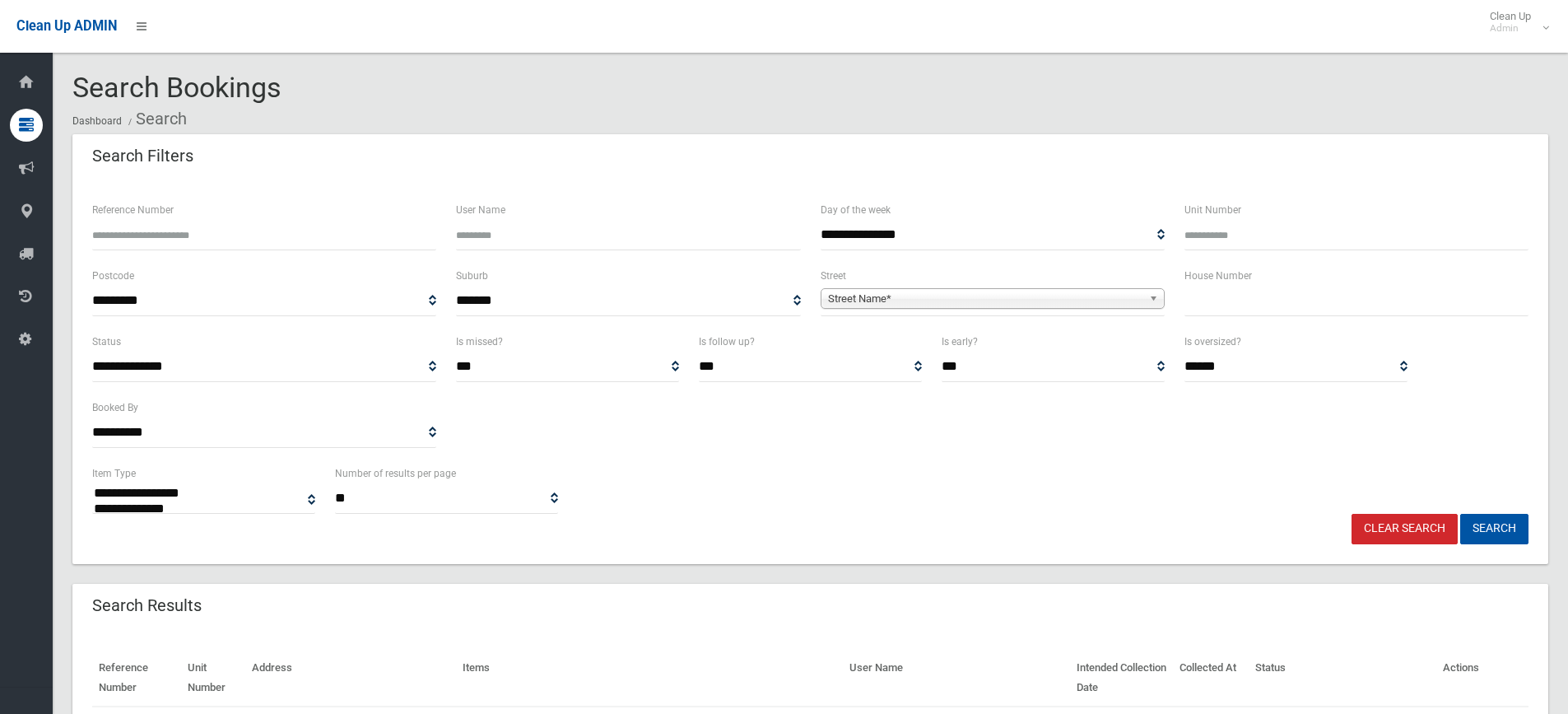
select select
click at [20, 127] on icon at bounding box center [26, 125] width 15 height 33
click at [1245, 299] on input "text" at bounding box center [1355, 301] width 344 height 30
click at [169, 241] on input "Reference Number" at bounding box center [263, 235] width 344 height 30
click at [1204, 294] on input "text" at bounding box center [1355, 301] width 344 height 30
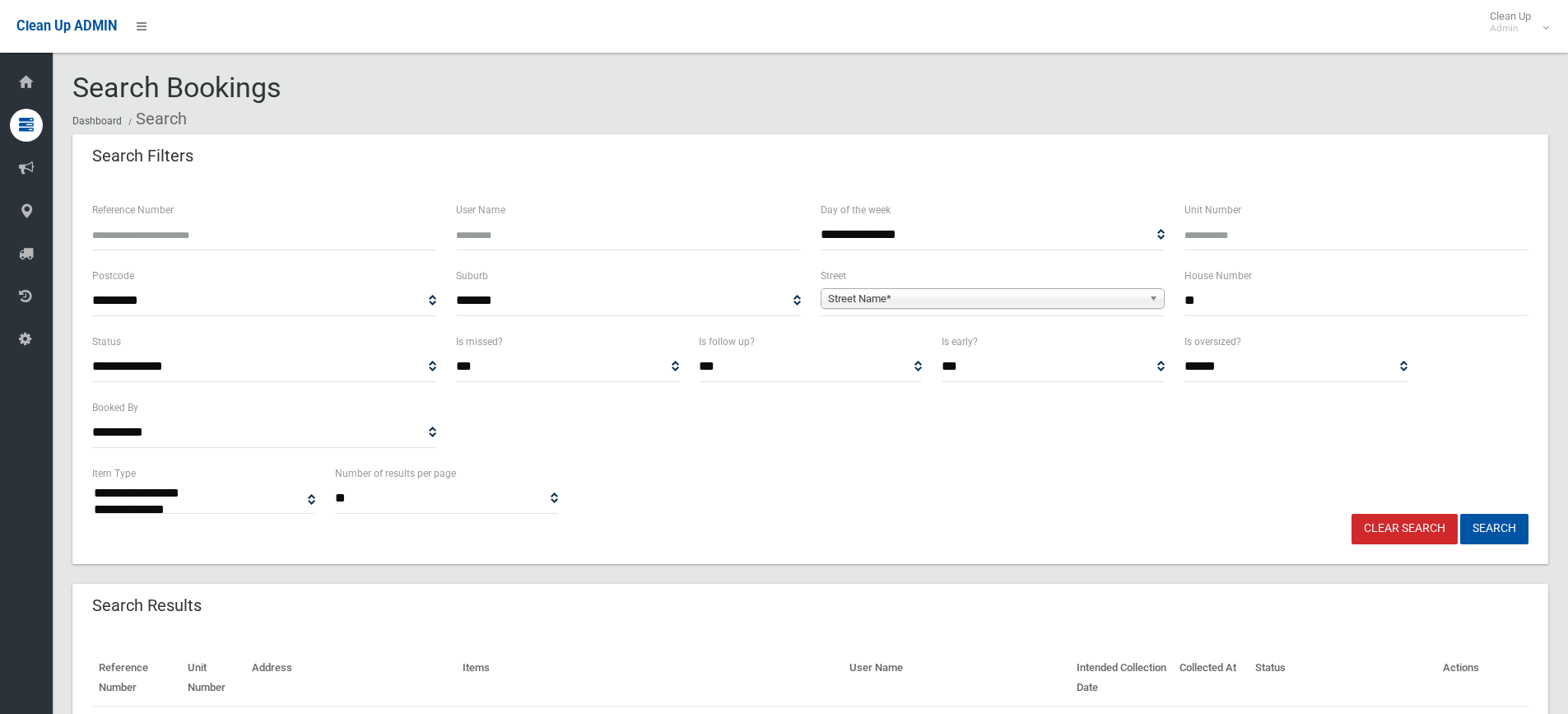
type input "**"
click at [850, 295] on span "Street Name*" at bounding box center [985, 298] width 314 height 20
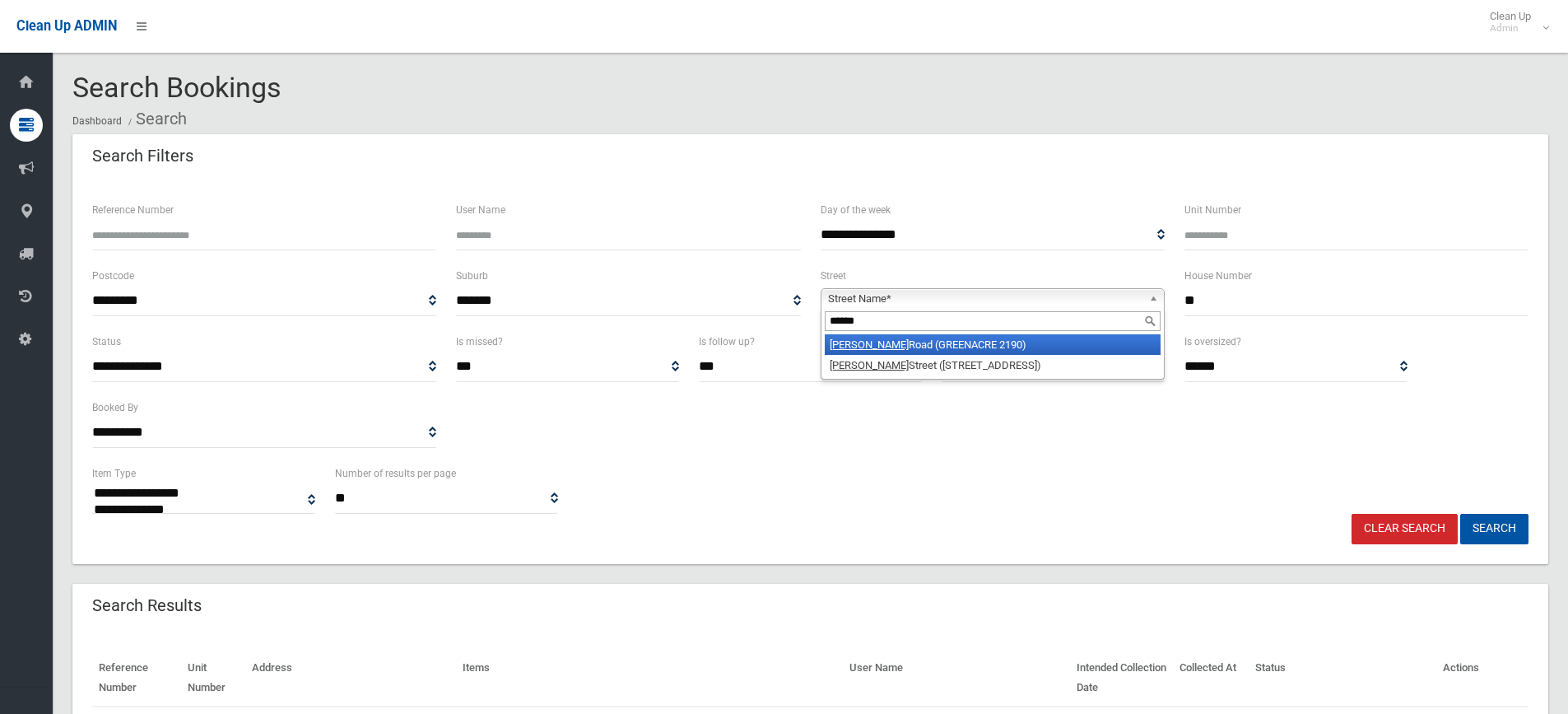
type input "******"
click at [852, 346] on em "Rawson" at bounding box center [869, 344] width 79 height 12
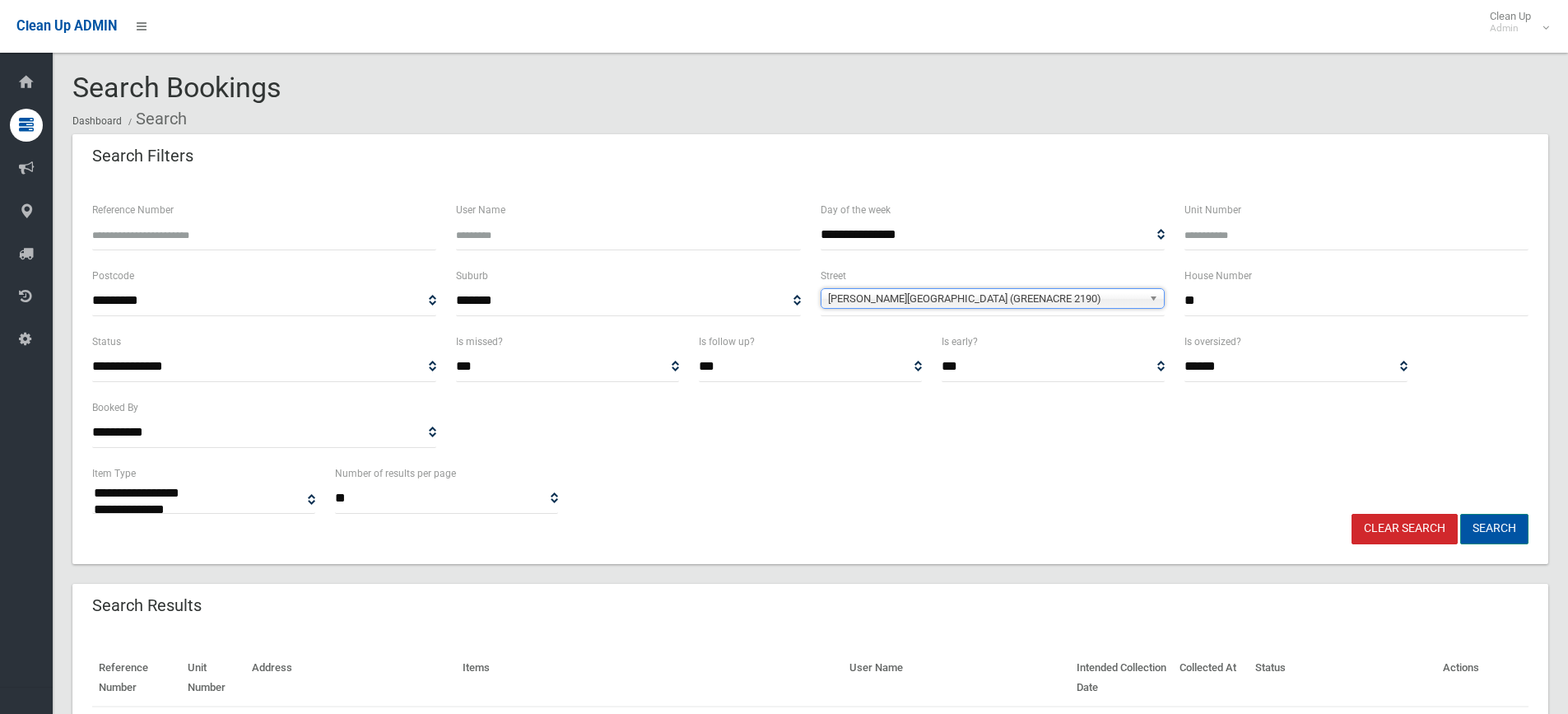
click at [1492, 527] on button "Search" at bounding box center [1494, 529] width 68 height 30
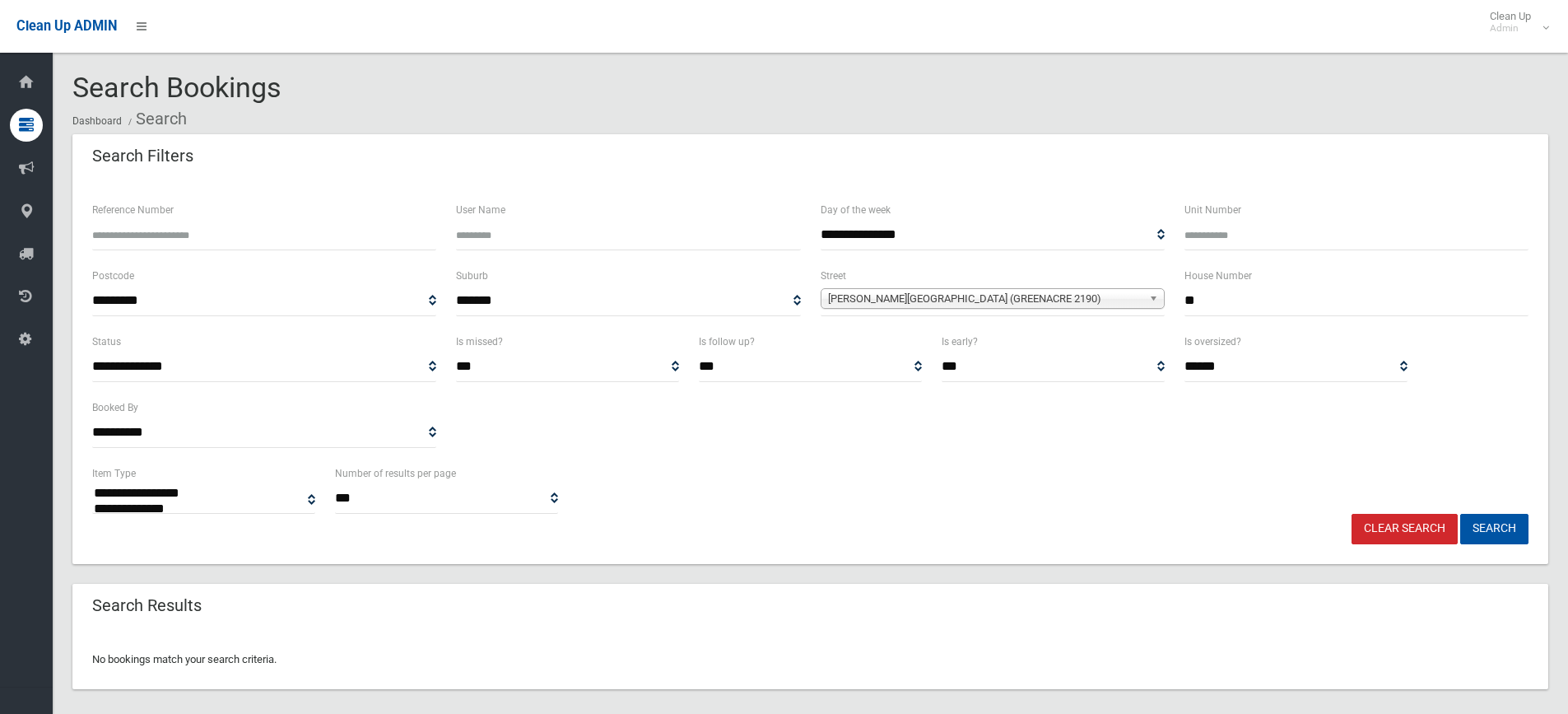
select select
click at [1246, 301] on input "**" at bounding box center [1355, 301] width 344 height 30
type input "*"
click at [1521, 528] on button "Search" at bounding box center [1494, 529] width 68 height 30
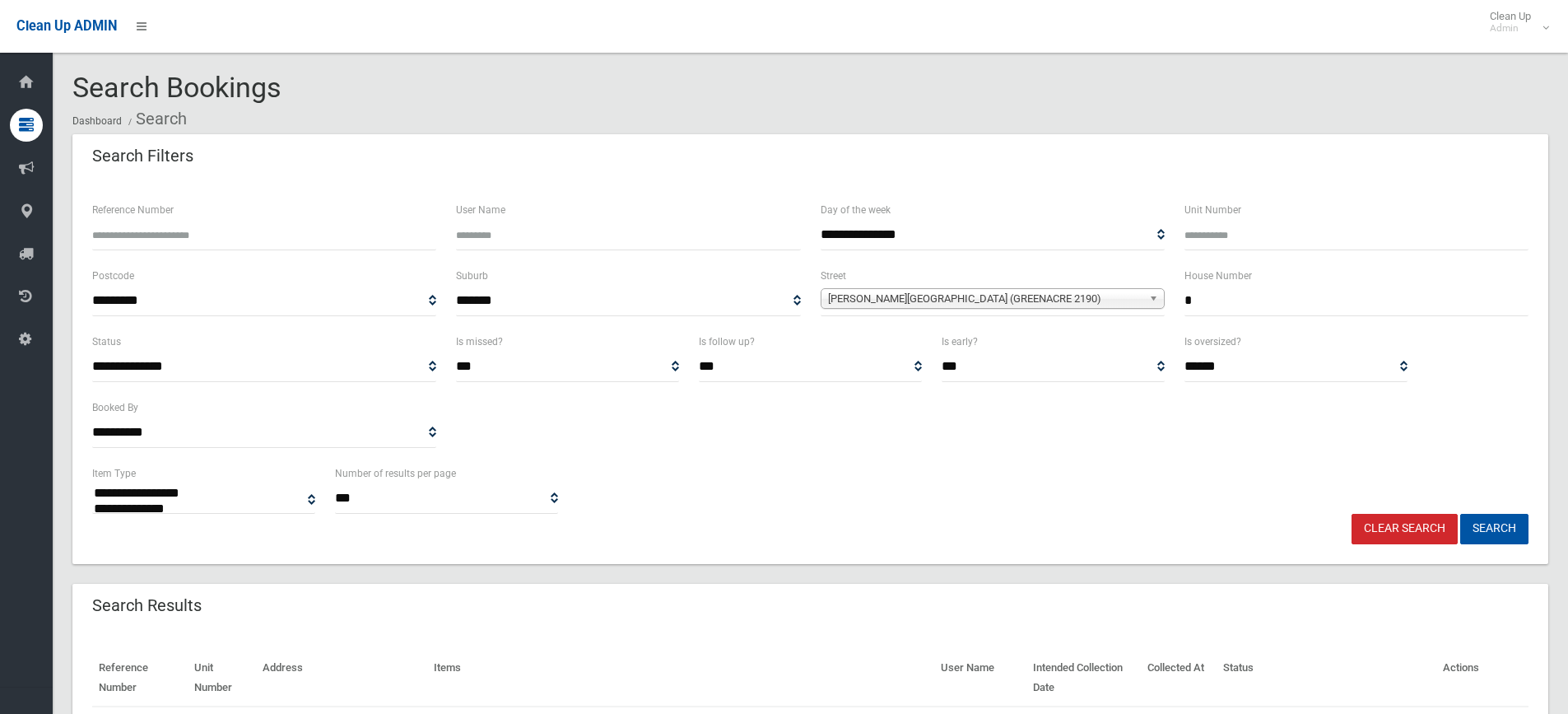
select select
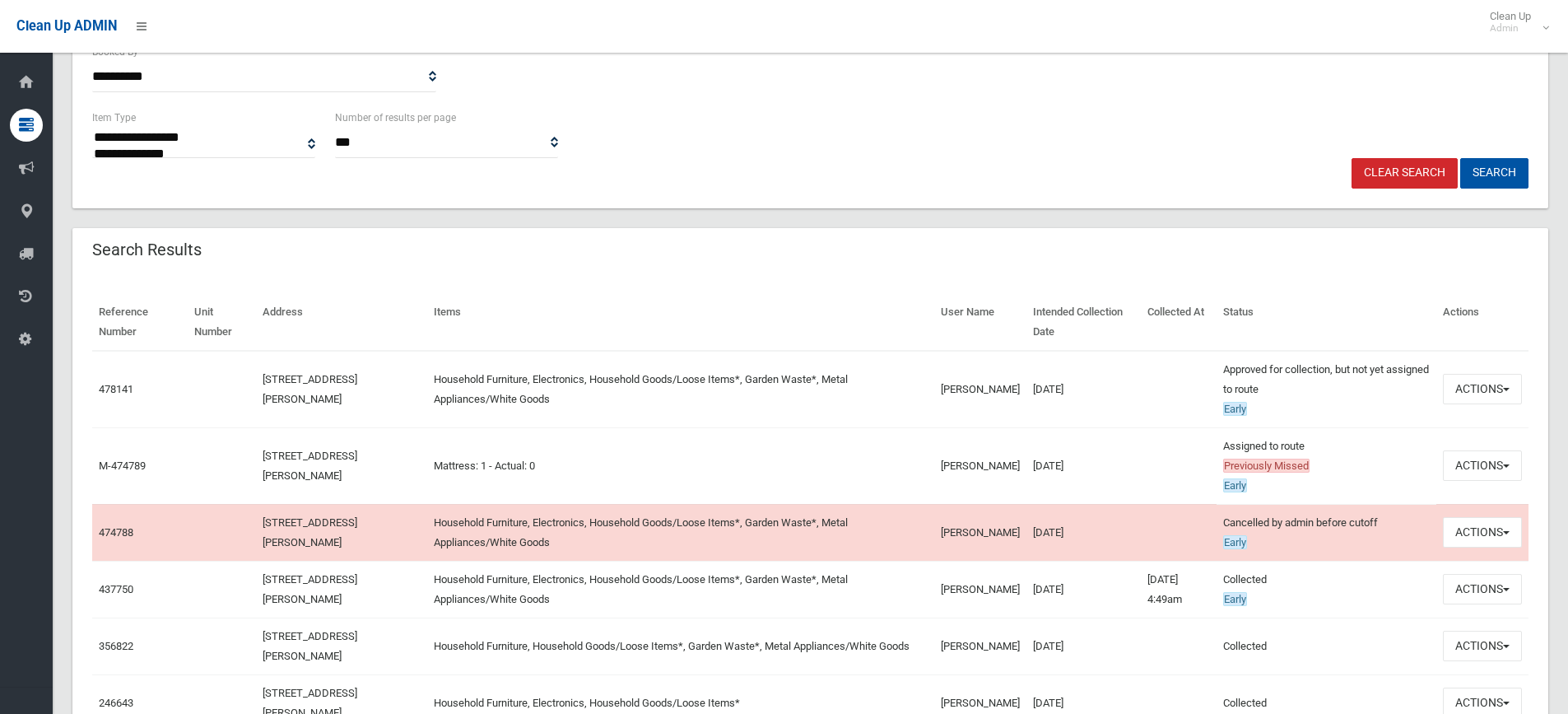
scroll to position [330, 0]
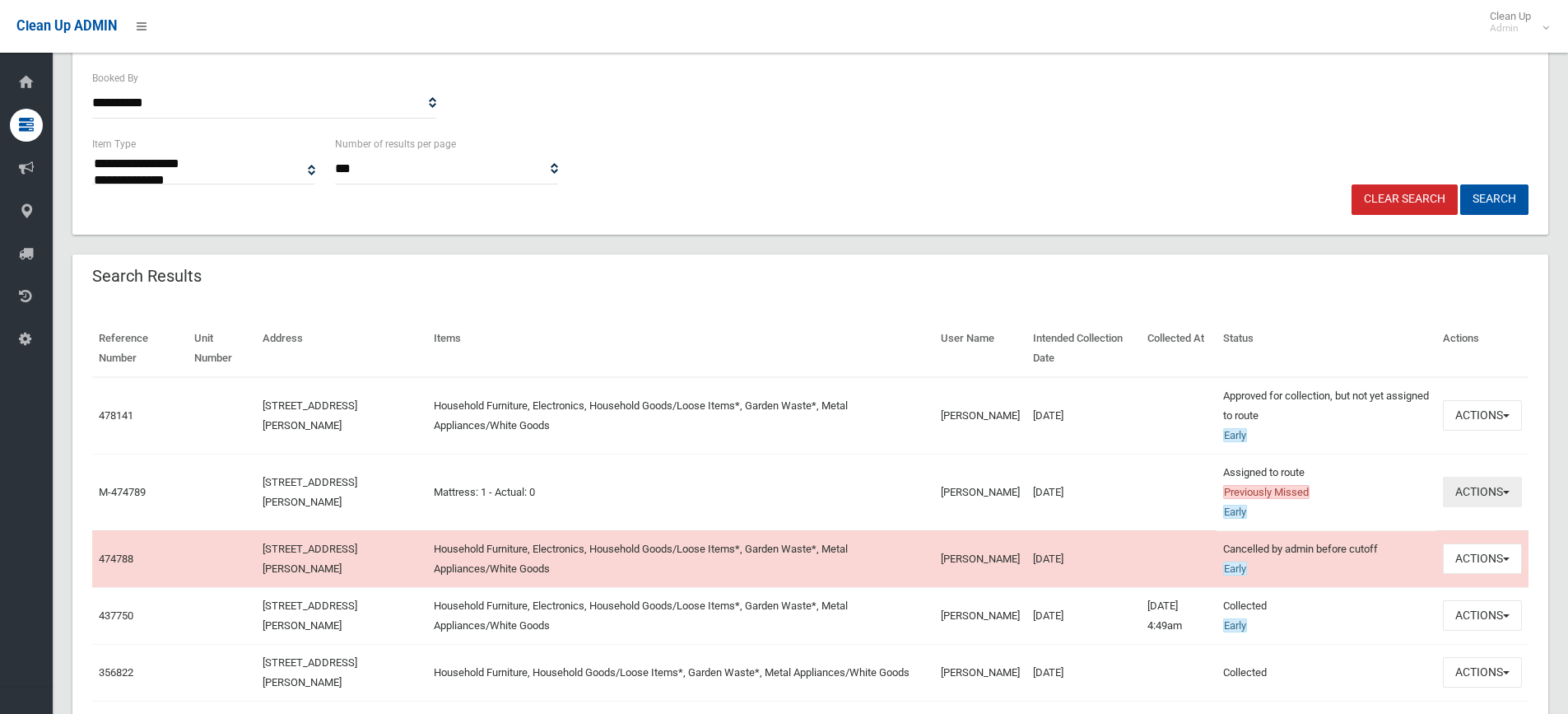
click at [1472, 484] on button "Actions" at bounding box center [1481, 491] width 79 height 30
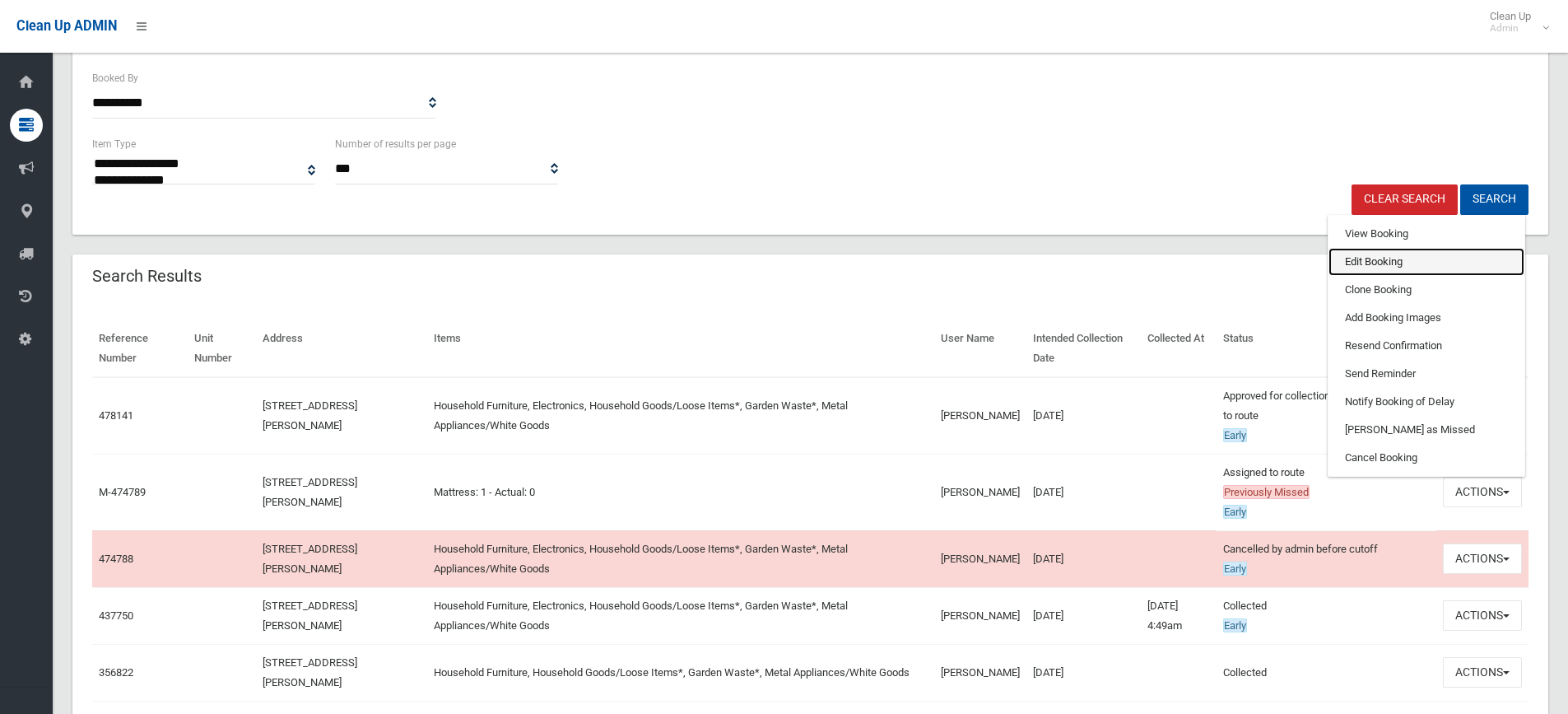
click at [1384, 258] on link "Edit Booking" at bounding box center [1426, 262] width 196 height 28
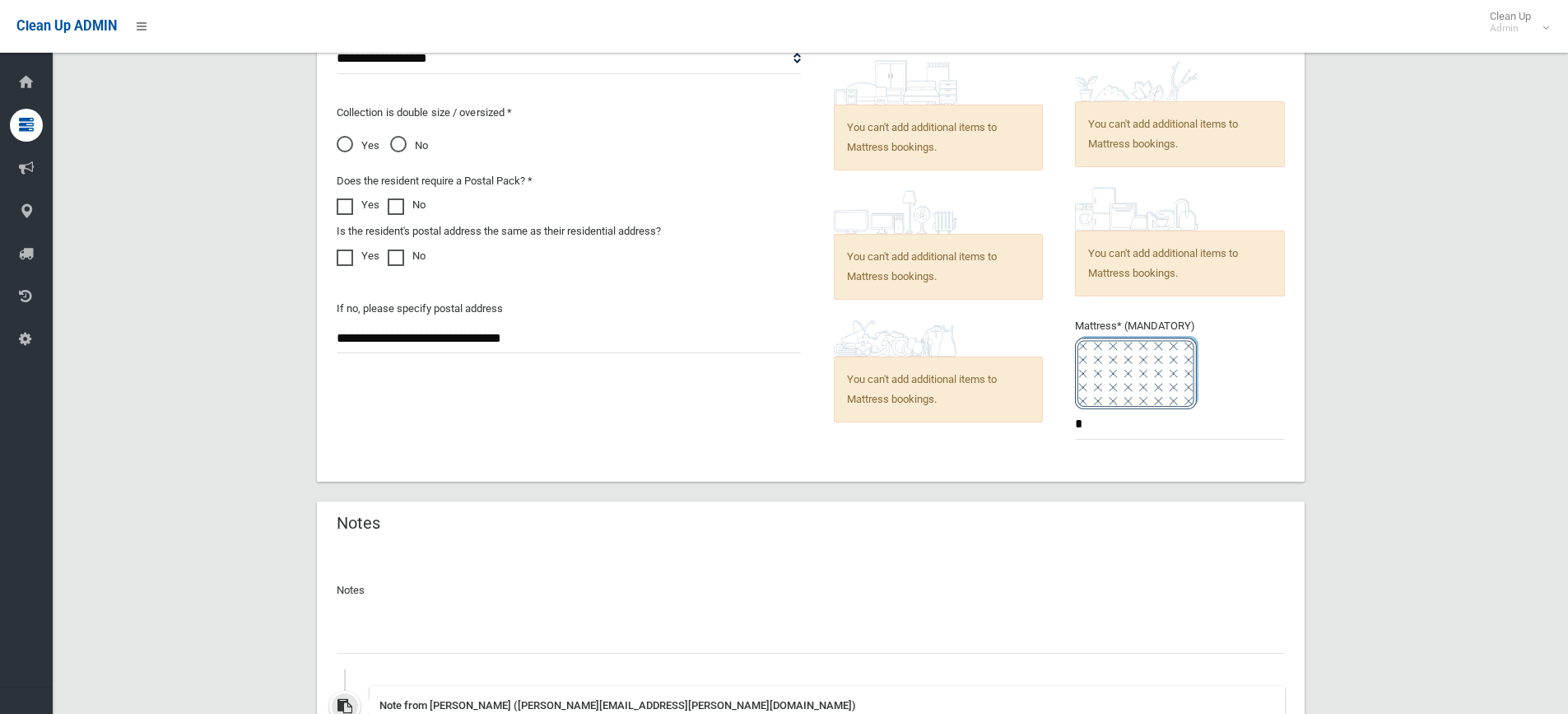
scroll to position [989, 0]
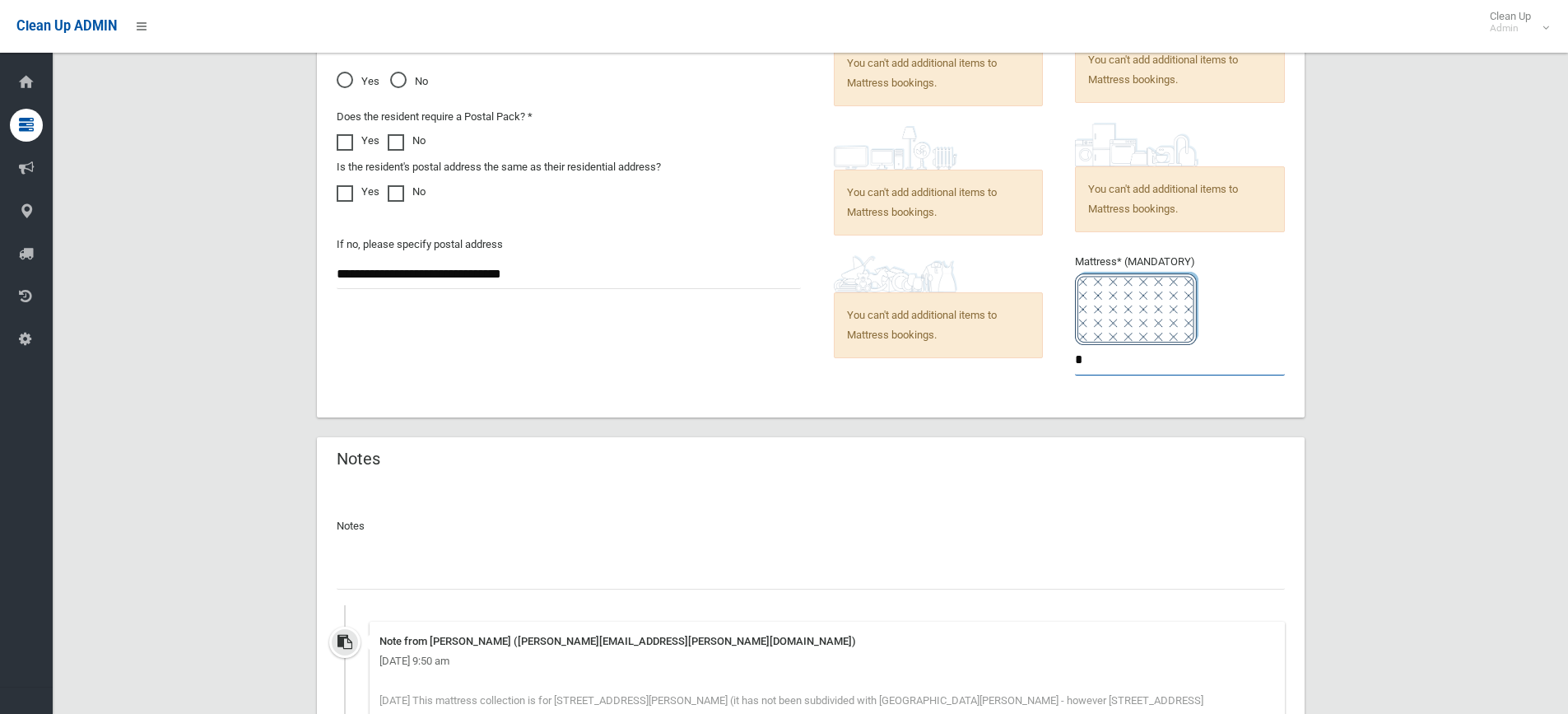
drag, startPoint x: 1084, startPoint y: 357, endPoint x: 1066, endPoint y: 360, distance: 18.2
click at [1066, 360] on ul "You can't add additional items to Mattress bookings. *" at bounding box center [1173, 192] width 223 height 392
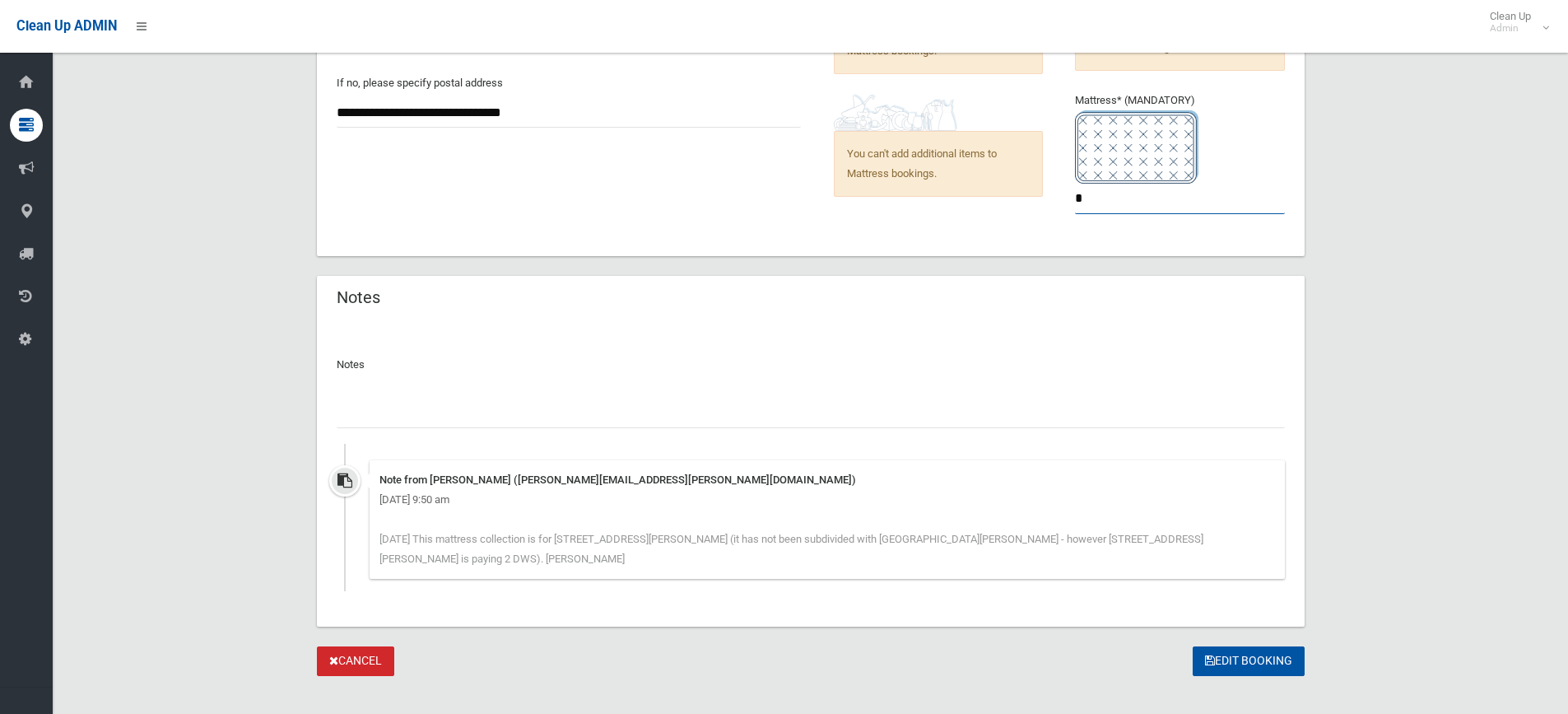
scroll to position [1151, 0]
type input "*"
click at [1242, 645] on button "Edit Booking" at bounding box center [1248, 660] width 112 height 30
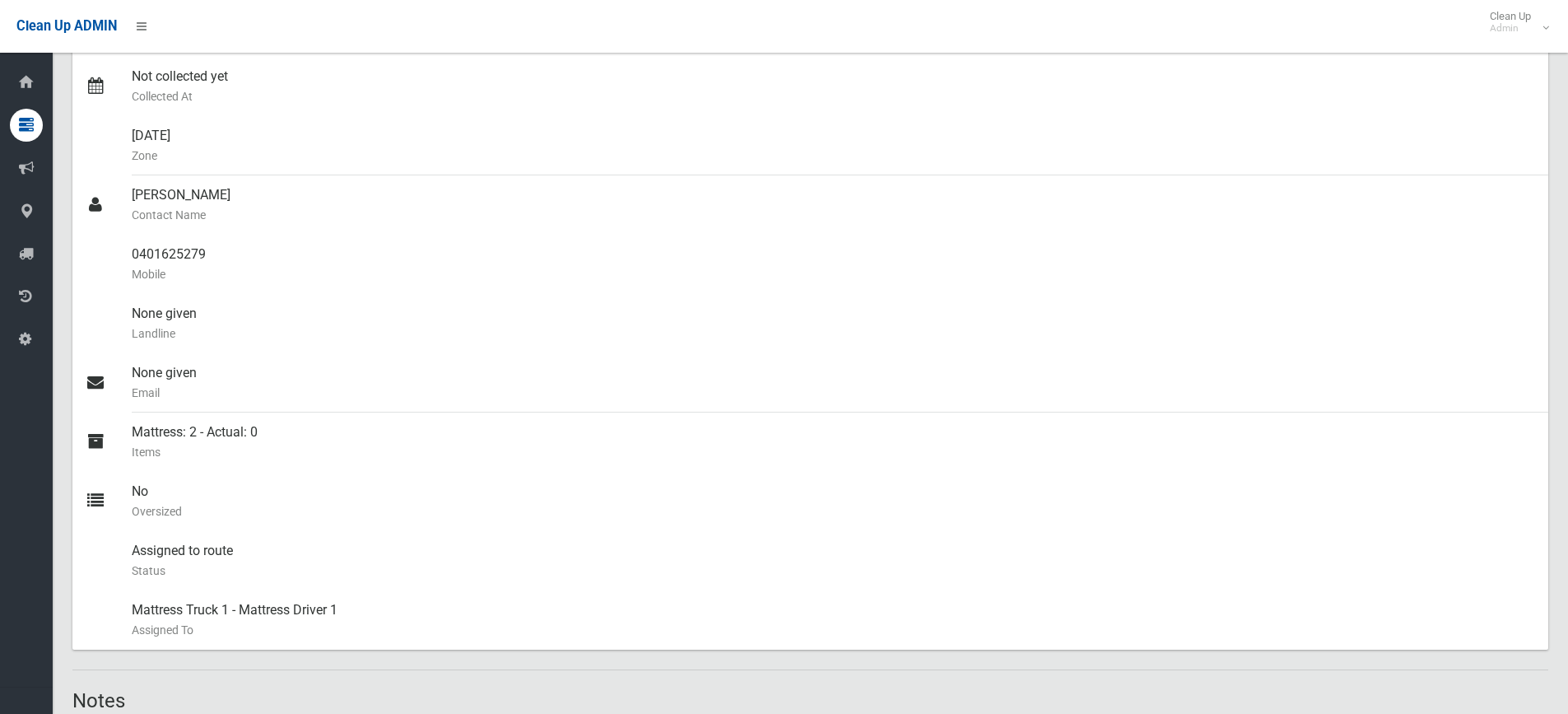
scroll to position [412, 0]
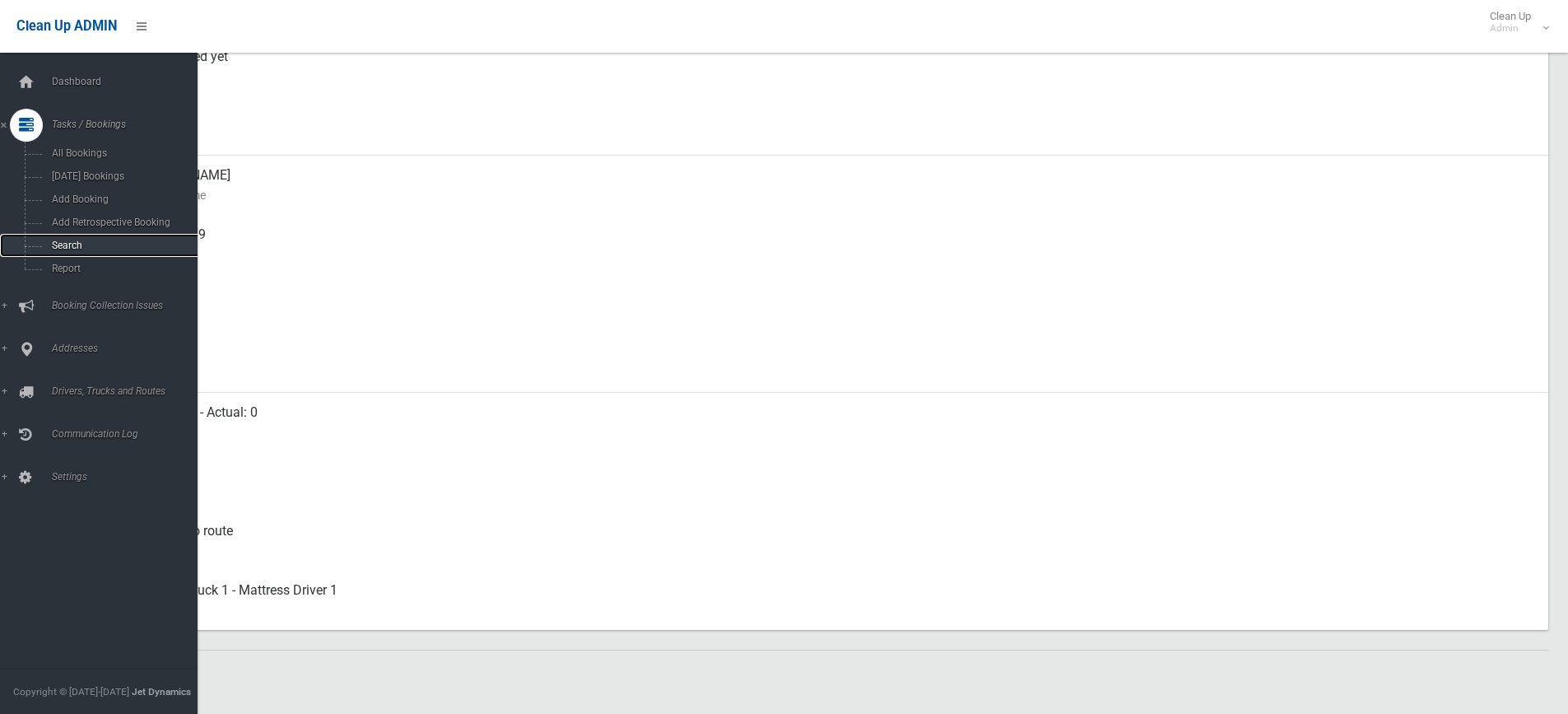
click at [54, 246] on span "Search" at bounding box center [121, 245] width 149 height 11
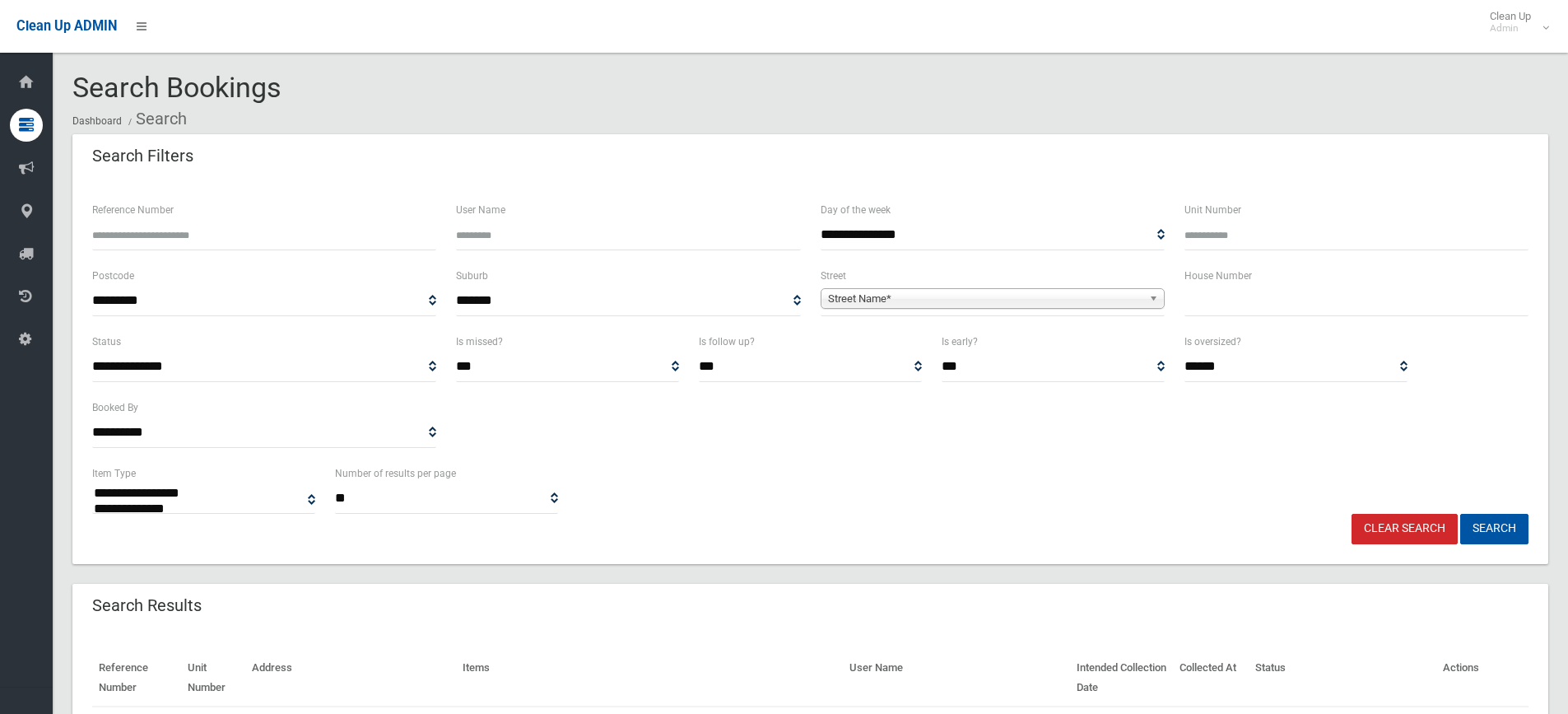
select select
click at [1234, 301] on input "text" at bounding box center [1355, 301] width 344 height 30
type input "**"
click at [1001, 300] on span "Street Name*" at bounding box center [985, 298] width 314 height 20
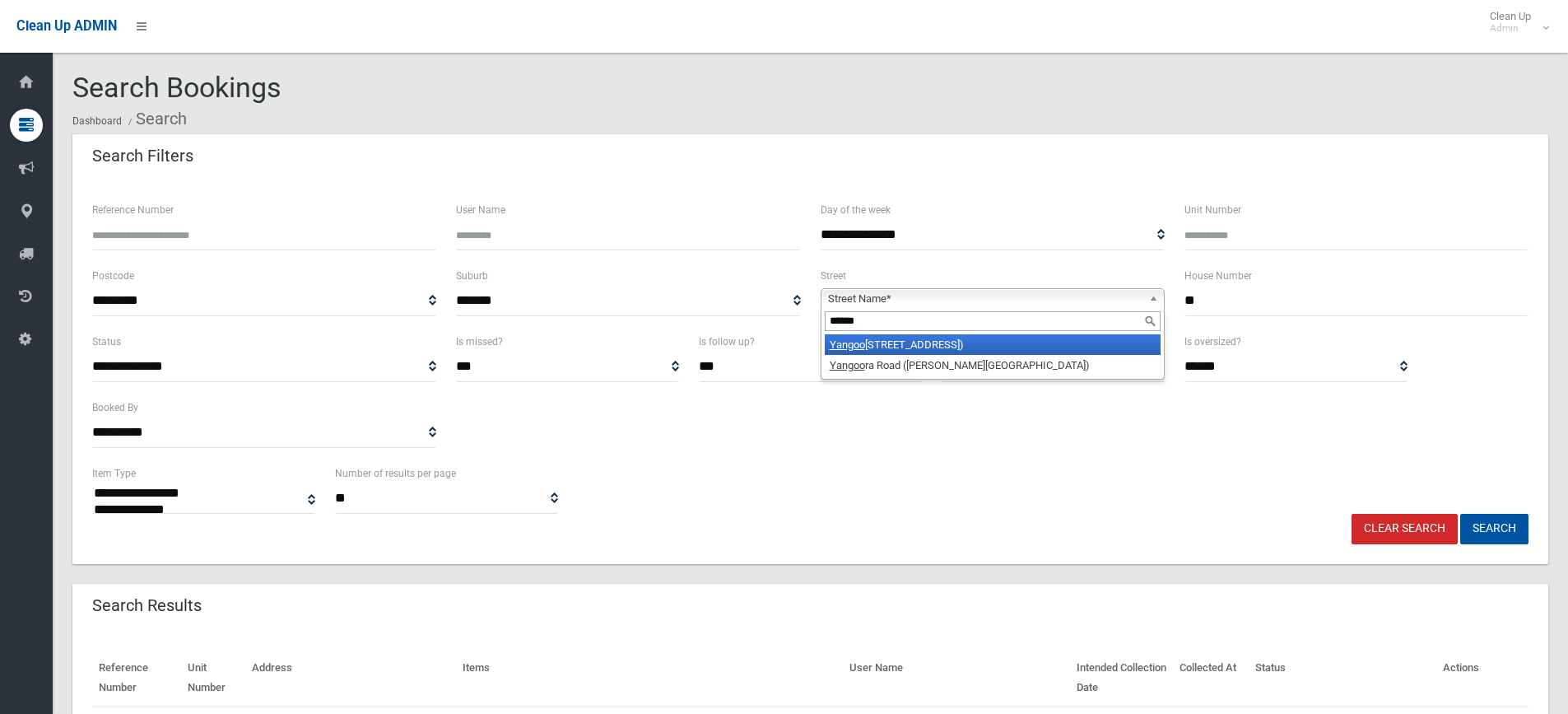
type input "******"
click at [962, 342] on li "[GEOGRAPHIC_DATA] ([GEOGRAPHIC_DATA])" at bounding box center [992, 345] width 336 height 21
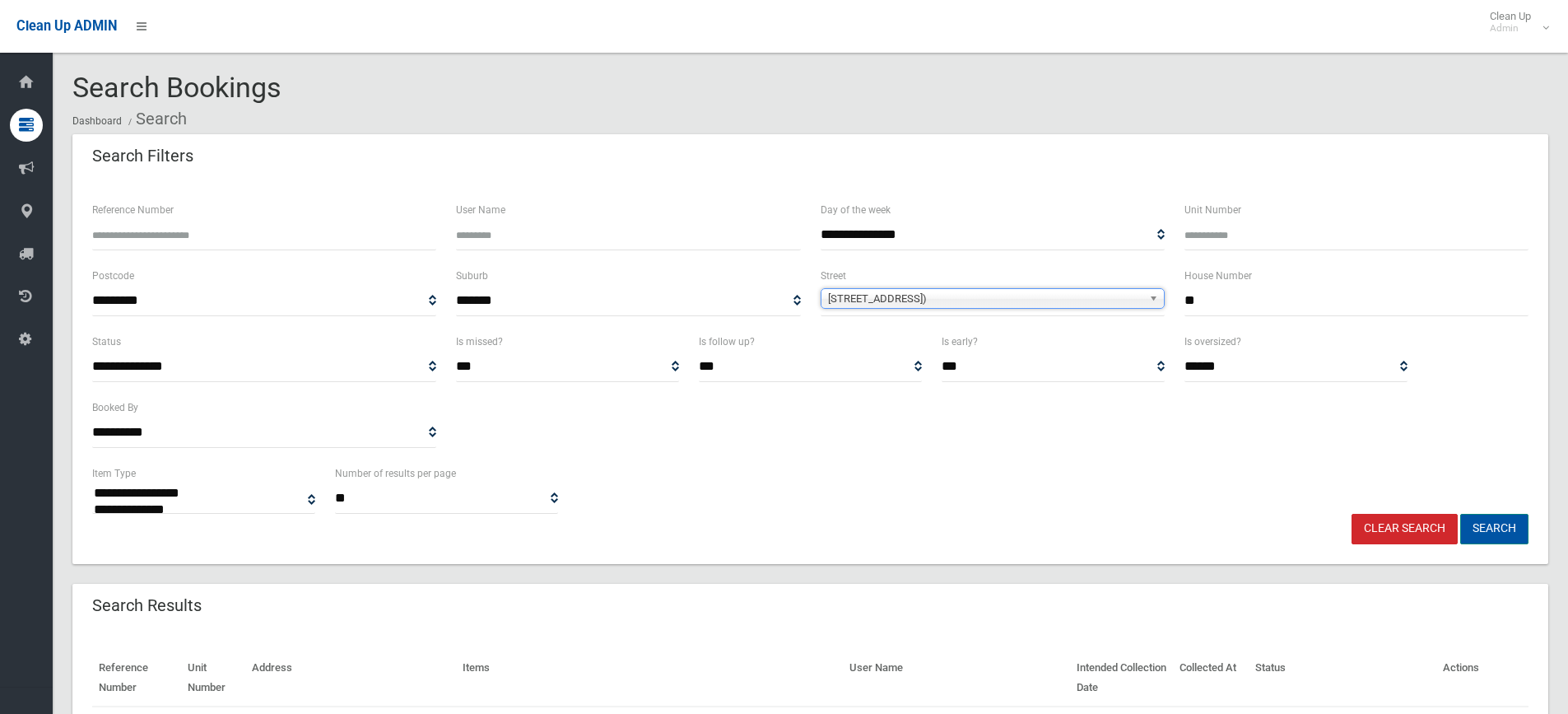
click at [1489, 527] on button "Search" at bounding box center [1494, 529] width 68 height 30
select select
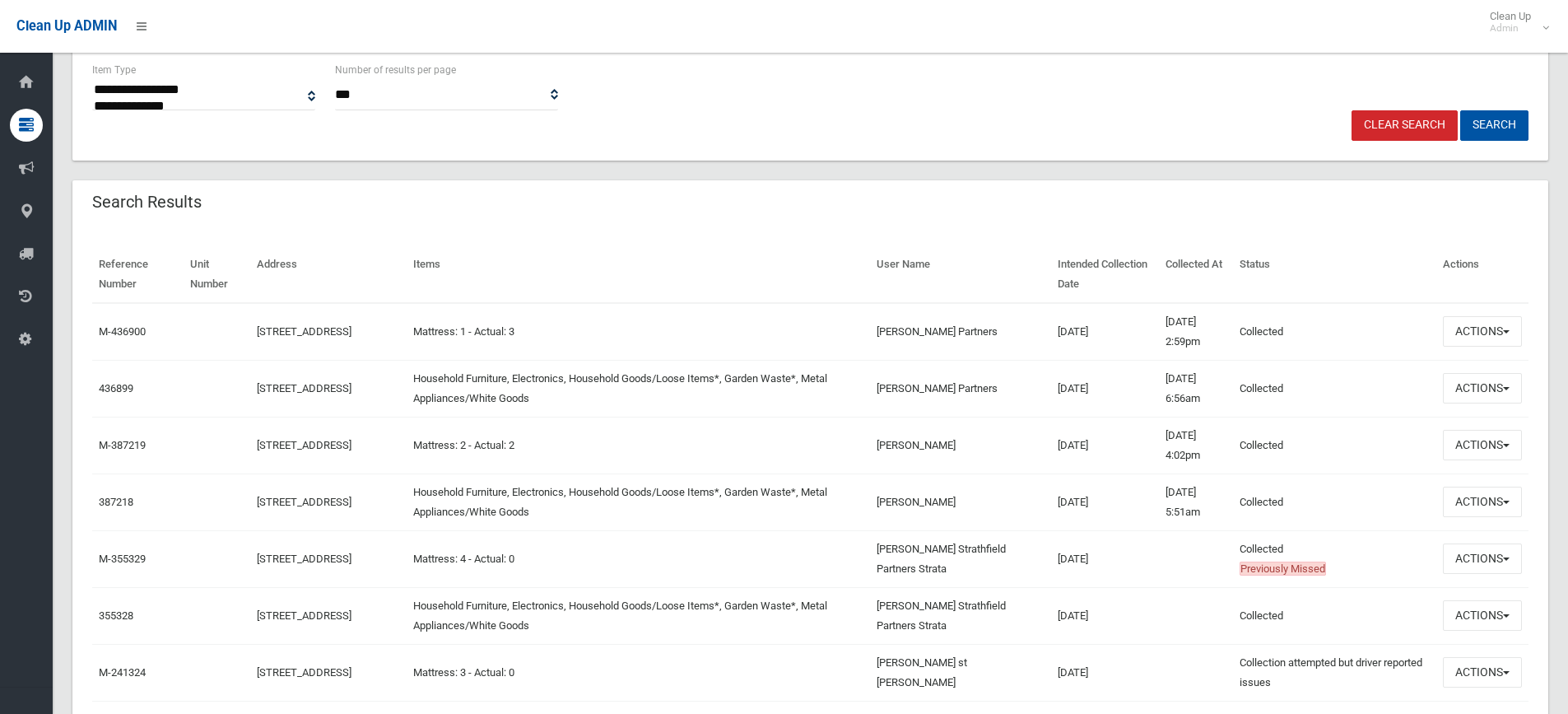
scroll to position [412, 0]
